Goal: Navigation & Orientation: Find specific page/section

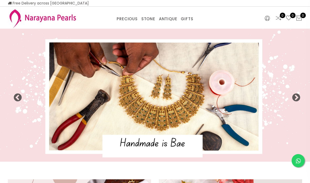
select select "INR"
click at [140, 25] on link "PRECIOUS MALA" at bounding box center [142, 25] width 45 height 0
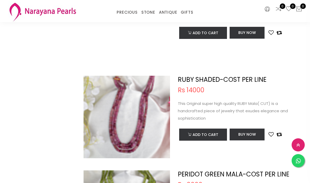
scroll to position [560, 0]
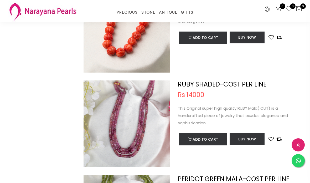
click at [146, 19] on link "CUSTOM MADE-GEMS" at bounding box center [142, 19] width 45 height 0
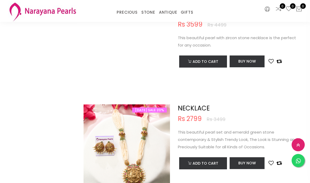
scroll to position [1008, 0]
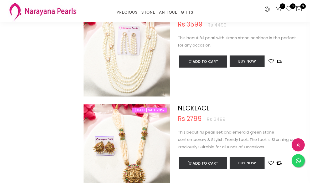
click at [155, 19] on link "NECKLACE" at bounding box center [167, 19] width 45 height 0
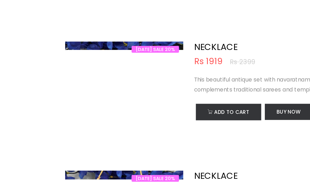
scroll to position [923, 0]
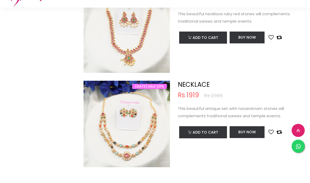
click at [139, 131] on img at bounding box center [126, 143] width 86 height 86
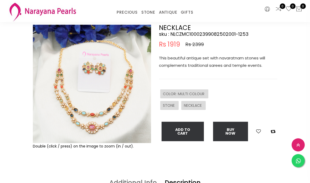
scroll to position [30, 0]
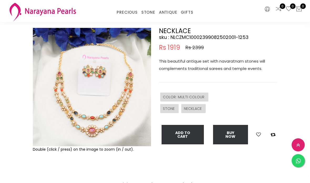
click at [169, 8] on div "PRECIOUS CUSTOM MADE-GEMS PRECIOUS MALA STONE EARRINGS / JHUMKAS NECKLACE ANTIQ…" at bounding box center [155, 11] width 80 height 10
click at [174, 19] on link "NECKLACE" at bounding box center [184, 19] width 45 height 0
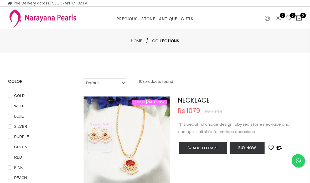
click at [148, 25] on link "CUSTOM MADE-GEMS" at bounding box center [142, 25] width 45 height 0
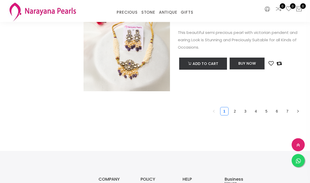
scroll to position [1956, 0]
click at [238, 110] on link "2" at bounding box center [235, 111] width 8 height 8
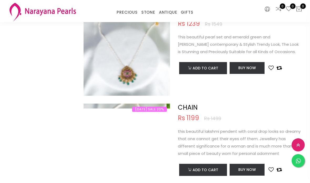
scroll to position [442, 0]
